Goal: Information Seeking & Learning: Learn about a topic

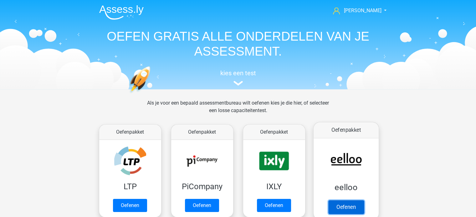
click at [354, 208] on link "Oefenen" at bounding box center [346, 207] width 36 height 14
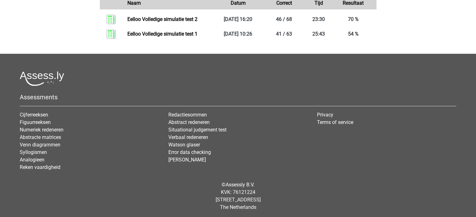
scroll to position [518, 0]
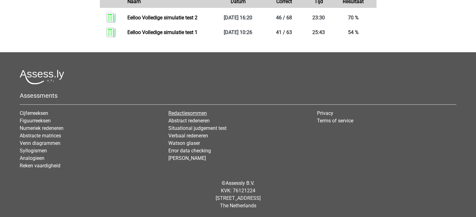
click at [189, 113] on link "Redactiesommen" at bounding box center [187, 113] width 38 height 6
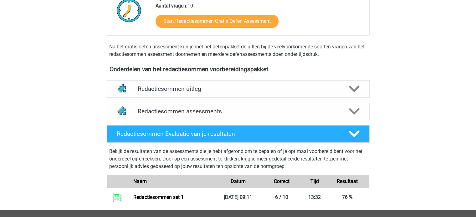
scroll to position [156, 0]
click at [355, 115] on polygon at bounding box center [353, 111] width 11 height 7
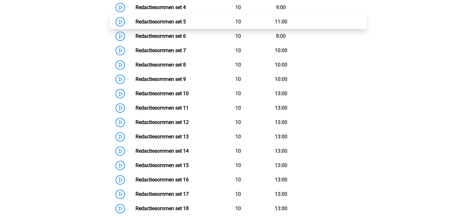
scroll to position [313, 0]
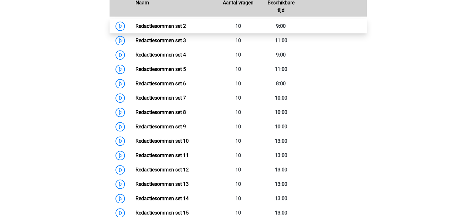
click at [171, 29] on link "Redactiesommen set 2" at bounding box center [160, 26] width 50 height 6
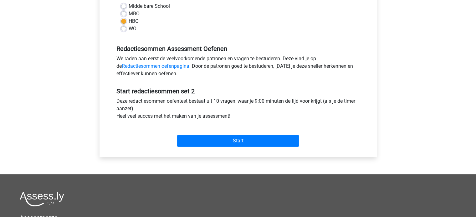
scroll to position [156, 0]
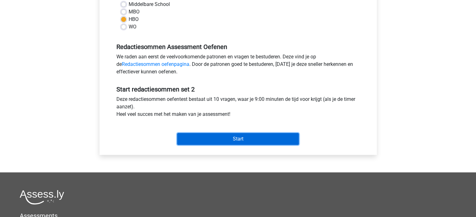
click at [250, 139] on input "Start" at bounding box center [238, 139] width 122 height 12
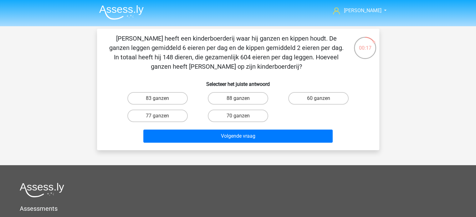
drag, startPoint x: 260, startPoint y: 65, endPoint x: 98, endPoint y: 37, distance: 164.7
click at [98, 37] on div "Chris heeft een kinderboerderij waar hij ganzen en kippen houdt. De ganzen legg…" at bounding box center [238, 90] width 282 height 122
copy p "[PERSON_NAME] heeft een kinderboerderij waar hij ganzen en kippen houdt. De gan…"
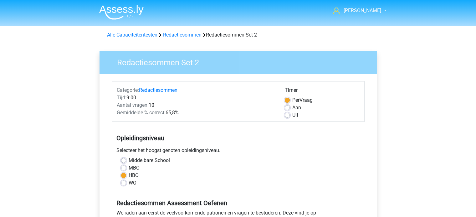
scroll to position [156, 0]
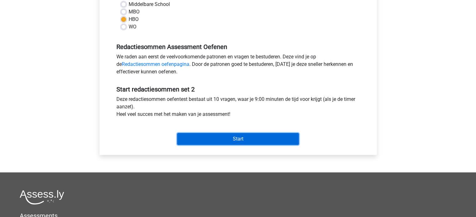
click at [243, 137] on input "Start" at bounding box center [238, 139] width 122 height 12
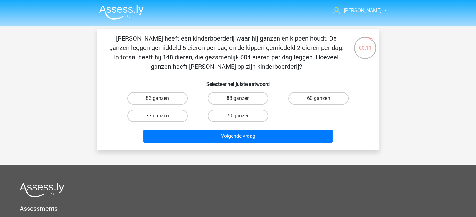
click at [152, 116] on label "77 ganzen" at bounding box center [157, 116] width 60 height 13
click at [157, 116] on input "77 ganzen" at bounding box center [159, 118] width 4 height 4
radio input "true"
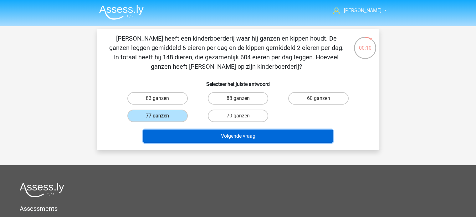
click at [211, 133] on button "Volgende vraag" at bounding box center [237, 136] width 189 height 13
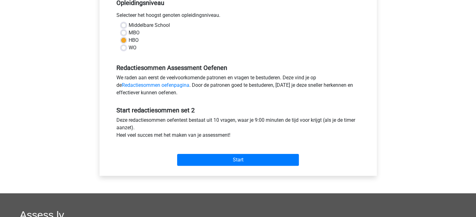
scroll to position [156, 0]
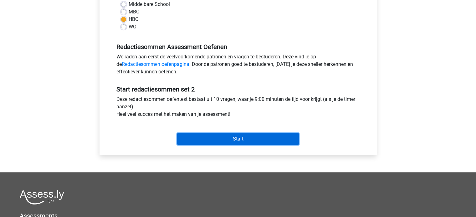
click at [245, 141] on input "Start" at bounding box center [238, 139] width 122 height 12
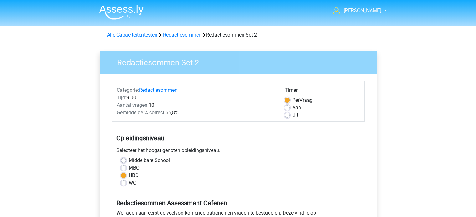
scroll to position [156, 0]
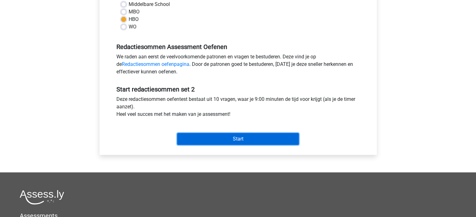
click at [229, 141] on input "Start" at bounding box center [238, 139] width 122 height 12
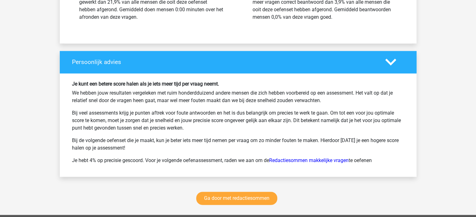
scroll to position [907, 0]
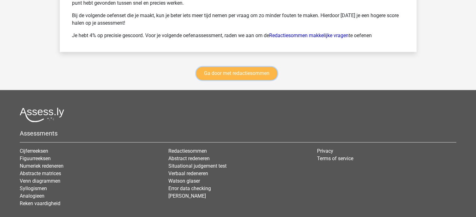
click at [234, 68] on link "Ga door met redactiesommen" at bounding box center [236, 73] width 81 height 13
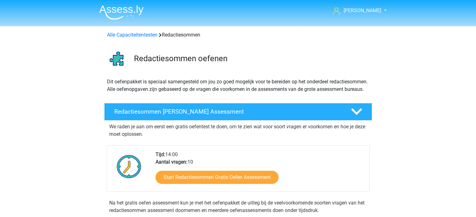
scroll to position [264, 0]
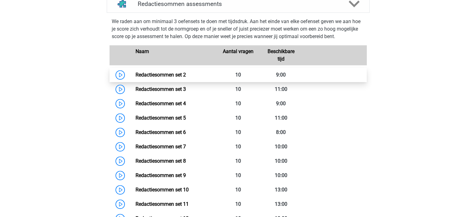
click at [177, 78] on link "Redactiesommen set 2" at bounding box center [160, 75] width 50 height 6
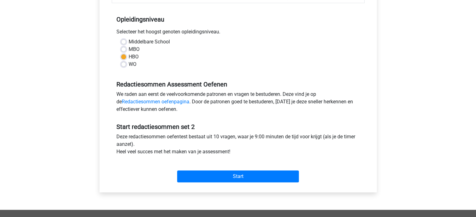
scroll to position [156, 0]
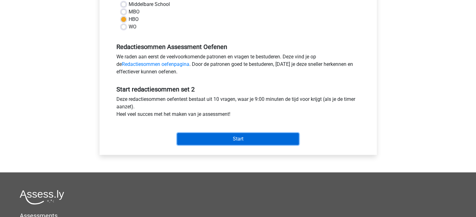
click at [224, 138] on input "Start" at bounding box center [238, 139] width 122 height 12
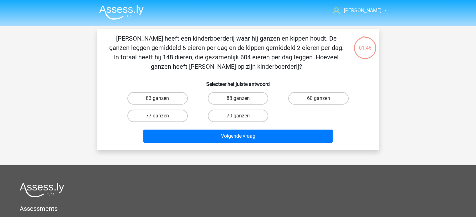
click at [177, 114] on label "77 ganzen" at bounding box center [157, 116] width 60 height 13
click at [161, 116] on input "77 ganzen" at bounding box center [159, 118] width 4 height 4
radio input "true"
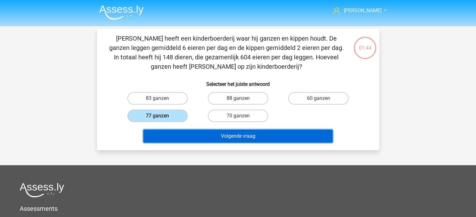
click at [243, 133] on button "Volgende vraag" at bounding box center [237, 136] width 189 height 13
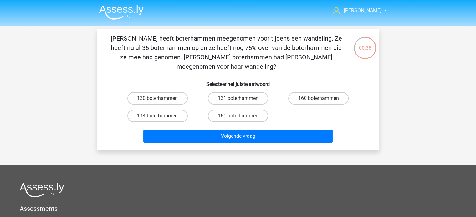
click at [175, 110] on label "144 boterhammen" at bounding box center [157, 116] width 60 height 13
click at [161, 116] on input "144 boterhammen" at bounding box center [159, 118] width 4 height 4
radio input "true"
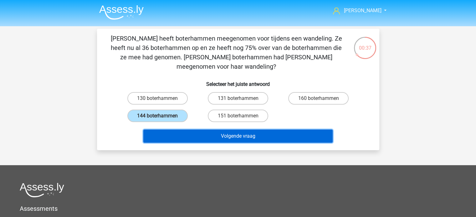
click at [210, 130] on button "Volgende vraag" at bounding box center [237, 136] width 189 height 13
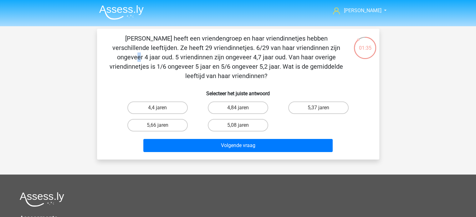
drag, startPoint x: 215, startPoint y: 47, endPoint x: 211, endPoint y: 51, distance: 4.9
click at [211, 51] on p "[PERSON_NAME] heeft een vriendengroep en haar vriendinnetjes hebben verschillen…" at bounding box center [226, 57] width 239 height 47
click at [248, 57] on p "[PERSON_NAME] heeft een vriendengroep en haar vriendinnetjes hebben verschillen…" at bounding box center [226, 57] width 239 height 47
drag, startPoint x: 170, startPoint y: 48, endPoint x: 165, endPoint y: 48, distance: 4.7
click at [165, 48] on p "[PERSON_NAME] heeft een vriendengroep en haar vriendinnetjes hebben verschillen…" at bounding box center [226, 57] width 239 height 47
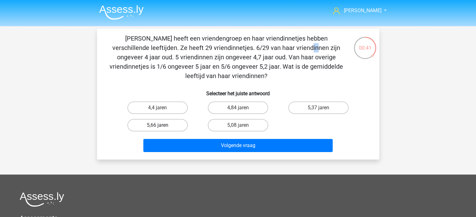
click at [148, 125] on label "5,66 jaren" at bounding box center [157, 125] width 60 height 13
click at [157, 125] on input "5,66 jaren" at bounding box center [159, 127] width 4 height 4
radio input "true"
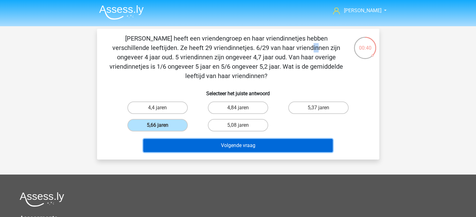
click at [214, 145] on button "Volgende vraag" at bounding box center [237, 145] width 189 height 13
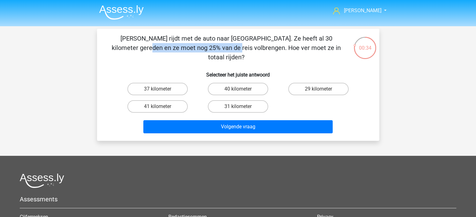
drag, startPoint x: 216, startPoint y: 39, endPoint x: 296, endPoint y: 39, distance: 79.4
click at [296, 39] on p "[PERSON_NAME] rijdt met de auto naar [GEOGRAPHIC_DATA]. Ze heeft al 30 kilomete…" at bounding box center [226, 48] width 239 height 28
click at [237, 83] on label "40 kilometer" at bounding box center [238, 89] width 60 height 13
click at [238, 89] on input "40 kilometer" at bounding box center [240, 91] width 4 height 4
radio input "true"
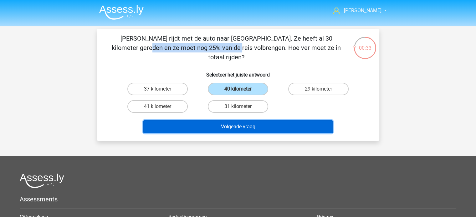
click at [236, 120] on button "Volgende vraag" at bounding box center [237, 126] width 189 height 13
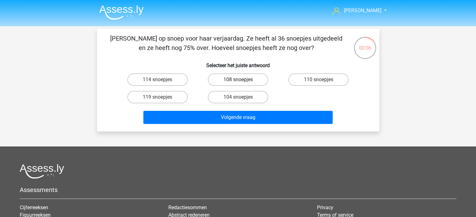
click at [238, 78] on label "108 snoepjes" at bounding box center [238, 79] width 60 height 13
click at [238, 80] on input "108 snoepjes" at bounding box center [240, 82] width 4 height 4
radio input "true"
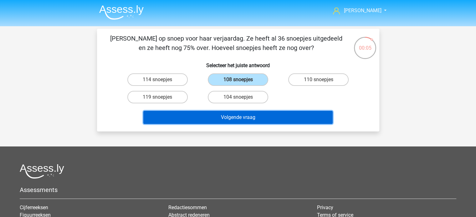
click at [233, 120] on button "Volgende vraag" at bounding box center [237, 117] width 189 height 13
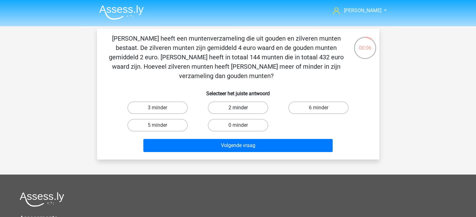
click at [234, 102] on label "2 minder" at bounding box center [238, 108] width 60 height 13
click at [238, 108] on input "2 minder" at bounding box center [240, 110] width 4 height 4
radio input "true"
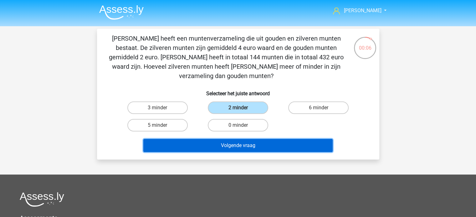
click at [219, 139] on button "Volgende vraag" at bounding box center [237, 145] width 189 height 13
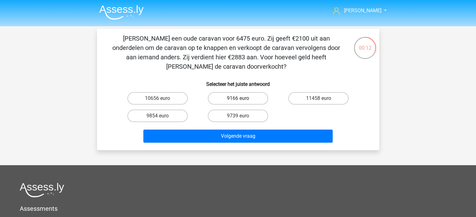
click at [248, 93] on label "9166 euro" at bounding box center [238, 98] width 60 height 13
click at [242, 98] on input "9166 euro" at bounding box center [240, 100] width 4 height 4
radio input "true"
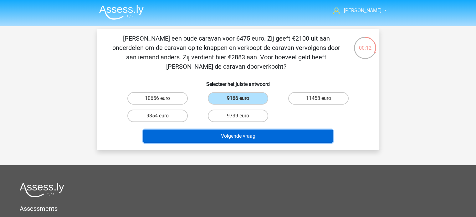
click at [239, 135] on button "Volgende vraag" at bounding box center [237, 136] width 189 height 13
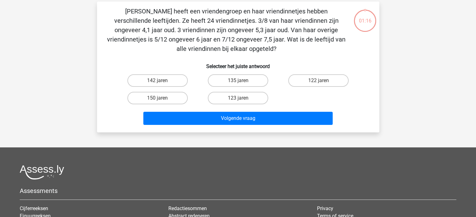
scroll to position [29, 0]
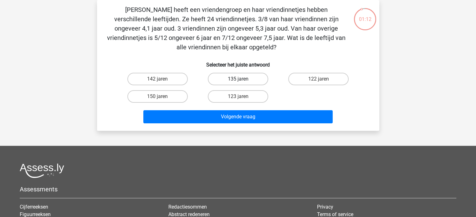
click at [240, 79] on label "135 jaren" at bounding box center [238, 79] width 60 height 13
click at [240, 79] on input "135 jaren" at bounding box center [240, 81] width 4 height 4
radio input "true"
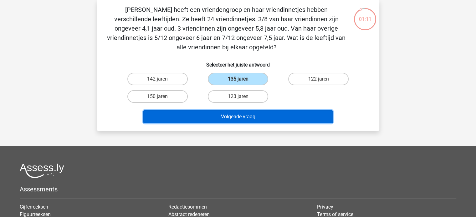
click at [242, 115] on button "Volgende vraag" at bounding box center [237, 116] width 189 height 13
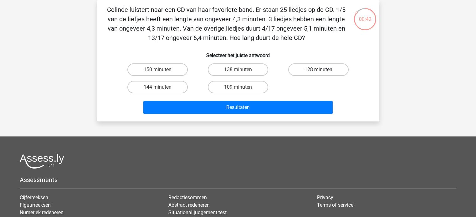
click at [310, 68] on label "128 minuten" at bounding box center [318, 69] width 60 height 13
click at [318, 70] on input "128 minuten" at bounding box center [320, 72] width 4 height 4
radio input "true"
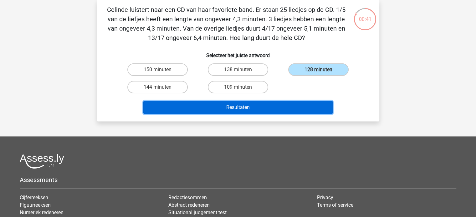
click at [264, 107] on button "Resultaten" at bounding box center [237, 107] width 189 height 13
